Goal: Task Accomplishment & Management: Manage account settings

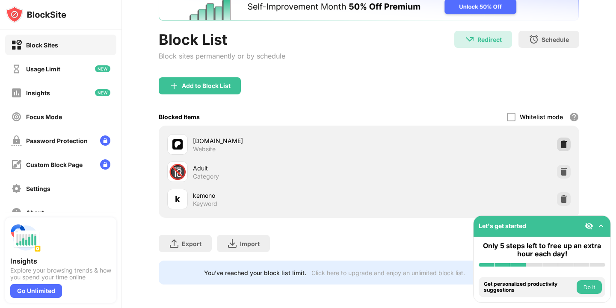
click at [565, 145] on img at bounding box center [564, 144] width 9 height 9
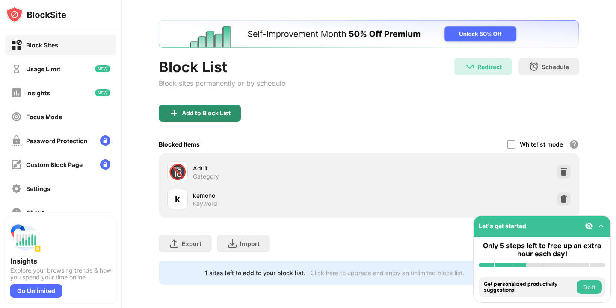
click at [209, 118] on div "Add to Block List" at bounding box center [200, 113] width 82 height 17
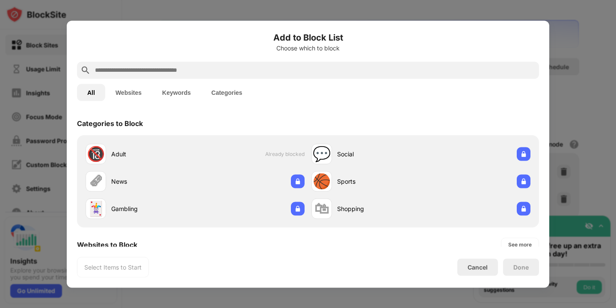
click at [298, 73] on input "text" at bounding box center [314, 70] width 441 height 10
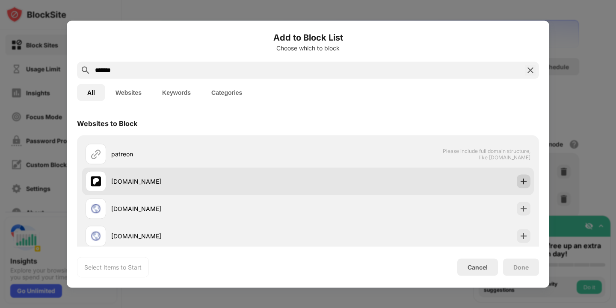
type input "*******"
click at [525, 187] on div at bounding box center [524, 182] width 14 height 14
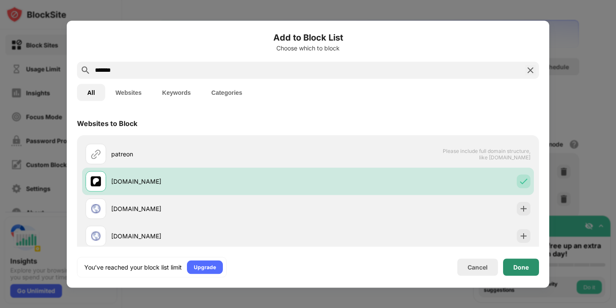
click at [518, 267] on div "Done" at bounding box center [520, 267] width 15 height 7
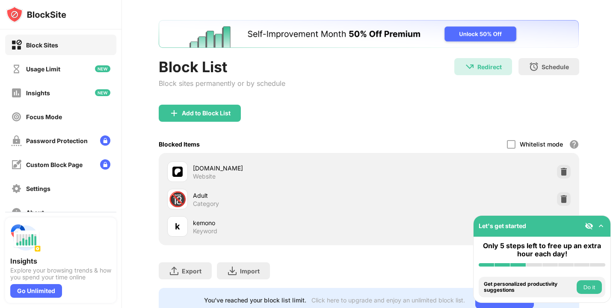
scroll to position [61, 0]
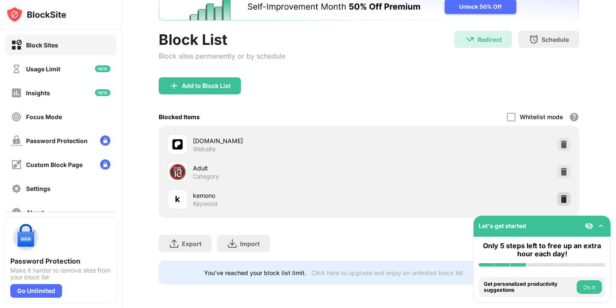
click at [563, 199] on img at bounding box center [564, 199] width 9 height 9
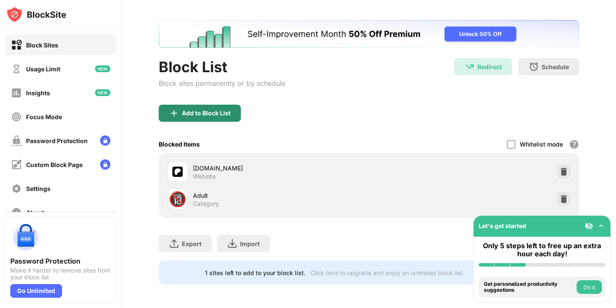
click at [196, 112] on div "Add to Block List" at bounding box center [206, 113] width 49 height 7
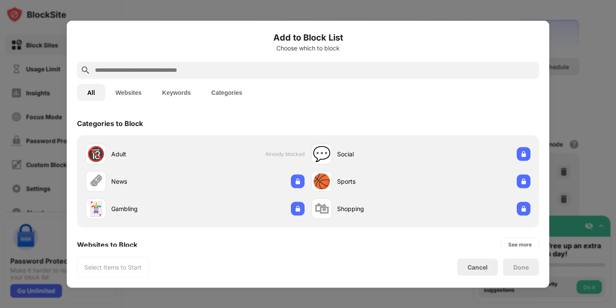
click at [172, 100] on button "Keywords" at bounding box center [176, 92] width 49 height 17
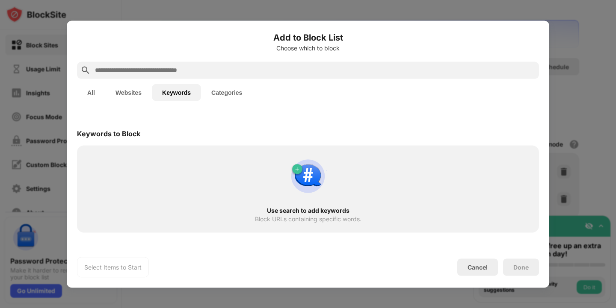
click at [163, 72] on input "text" at bounding box center [314, 70] width 441 height 10
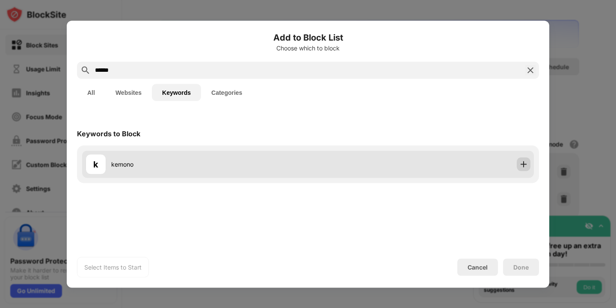
type input "******"
click at [521, 165] on img at bounding box center [523, 164] width 9 height 9
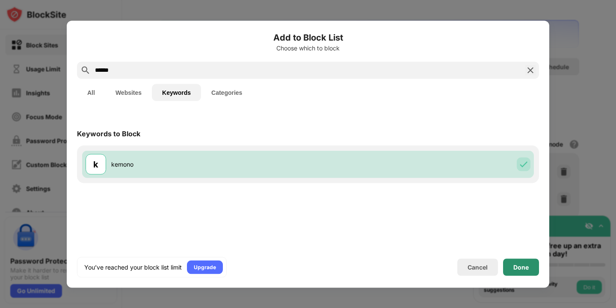
click at [531, 264] on div "Done" at bounding box center [521, 267] width 36 height 17
